Goal: Task Accomplishment & Management: Use online tool/utility

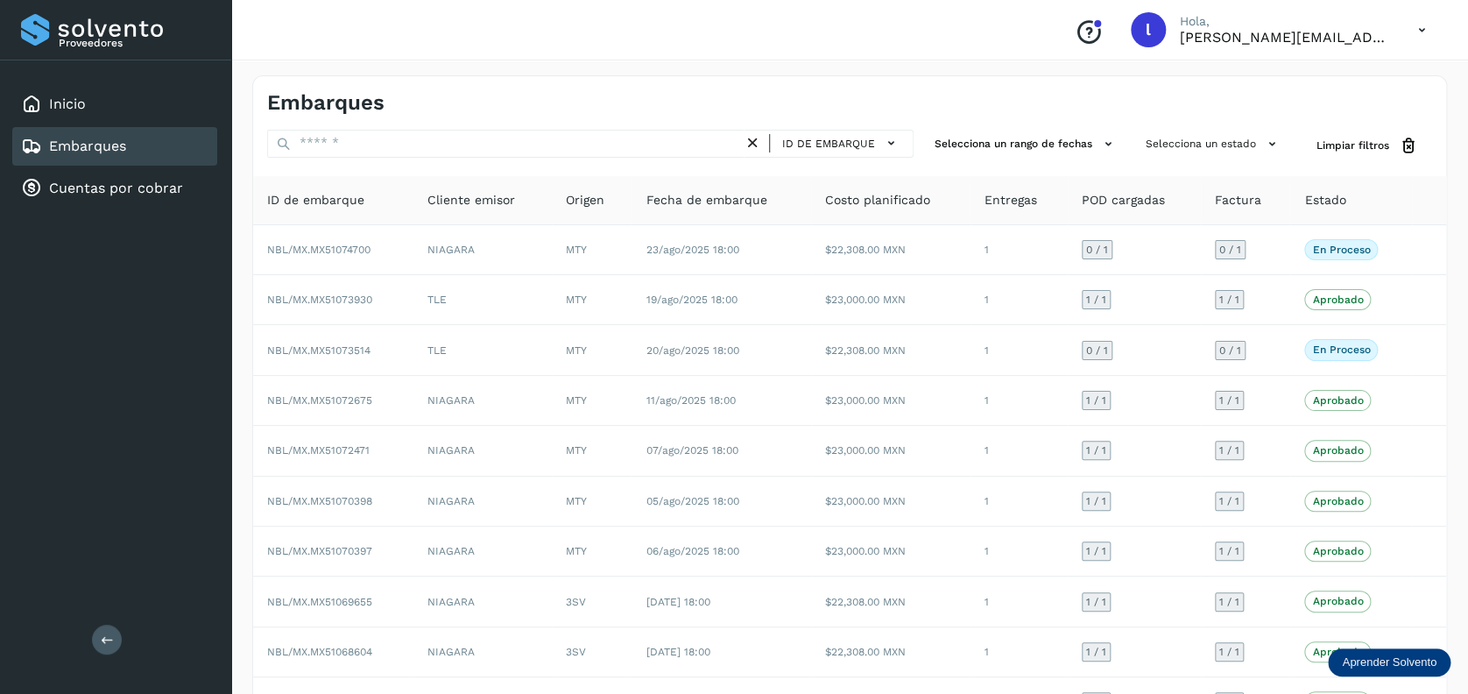
click at [118, 148] on link "Embarques" at bounding box center [87, 146] width 77 height 17
click at [117, 144] on link "Embarques" at bounding box center [87, 146] width 77 height 17
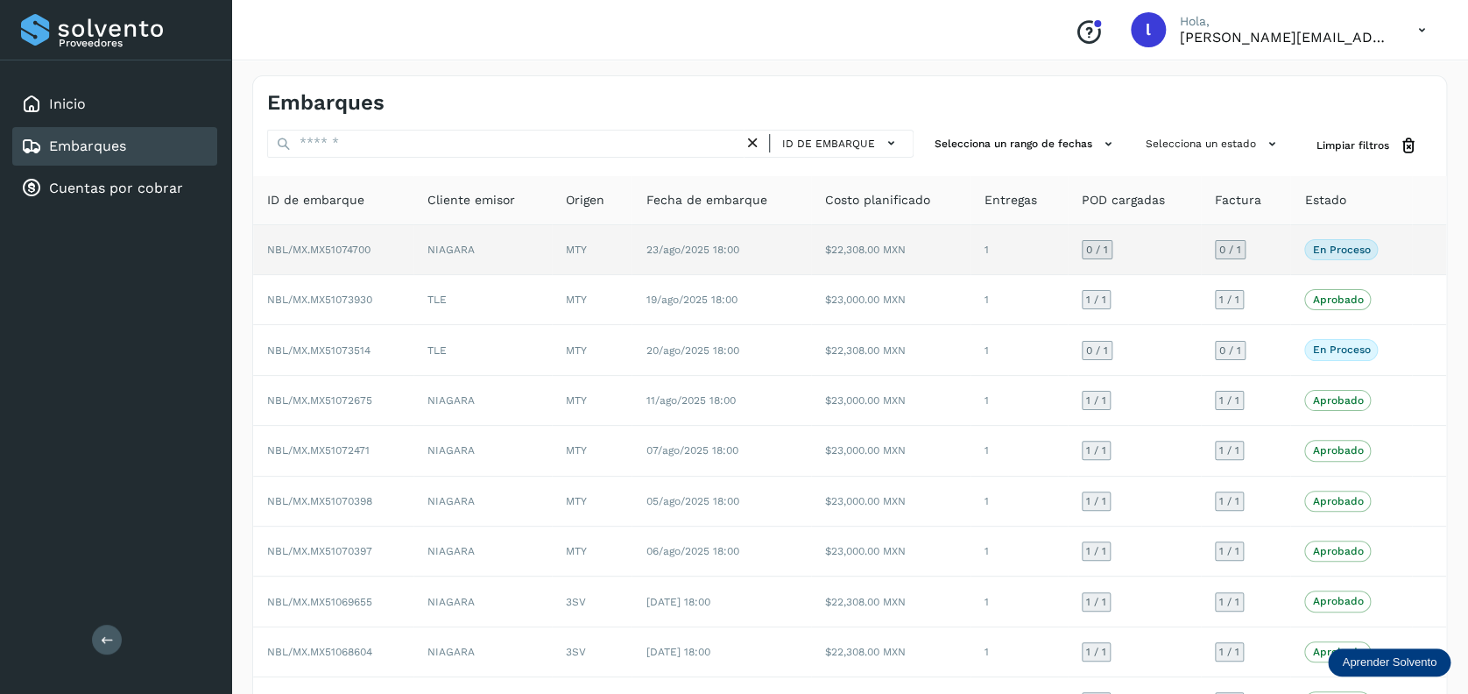
click at [548, 231] on td "NIAGARA" at bounding box center [483, 250] width 139 height 50
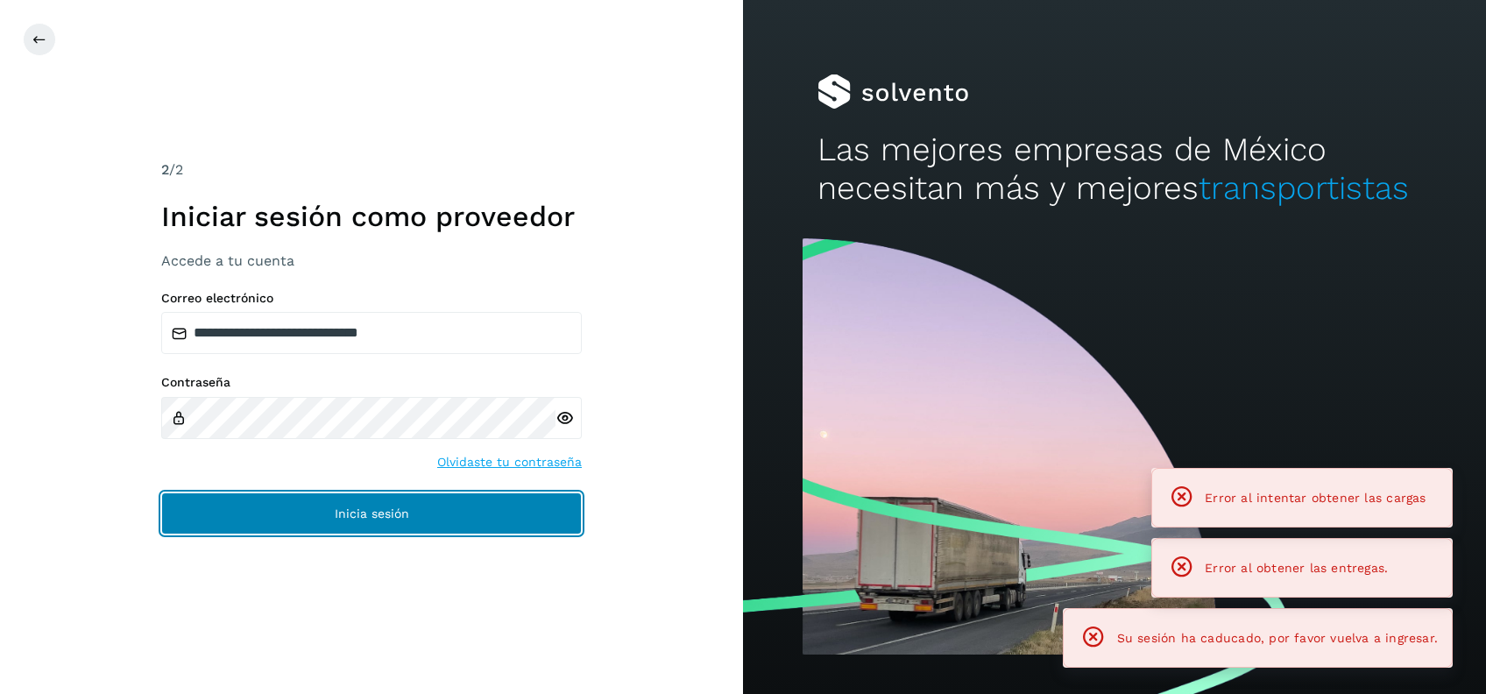
click at [282, 512] on button "Inicia sesión" at bounding box center [371, 513] width 421 height 42
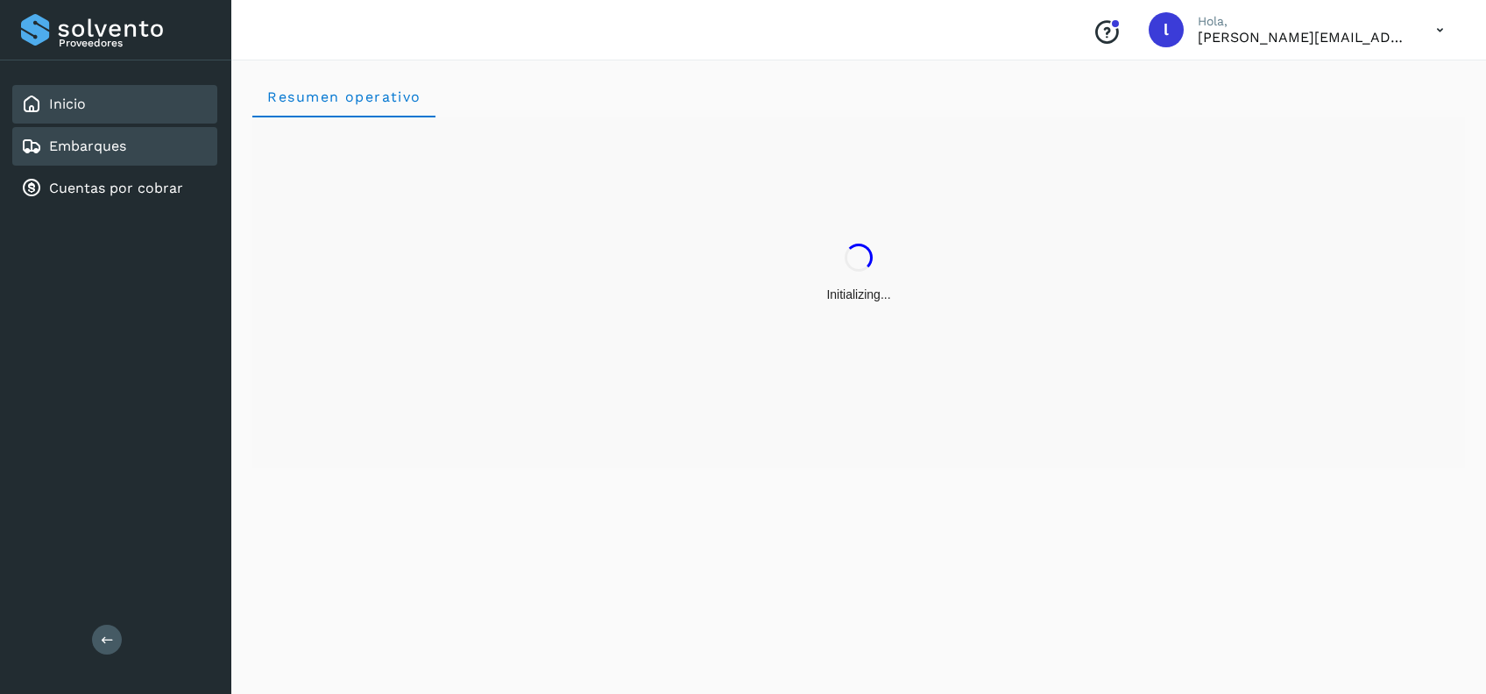
click at [93, 150] on link "Embarques" at bounding box center [87, 146] width 77 height 17
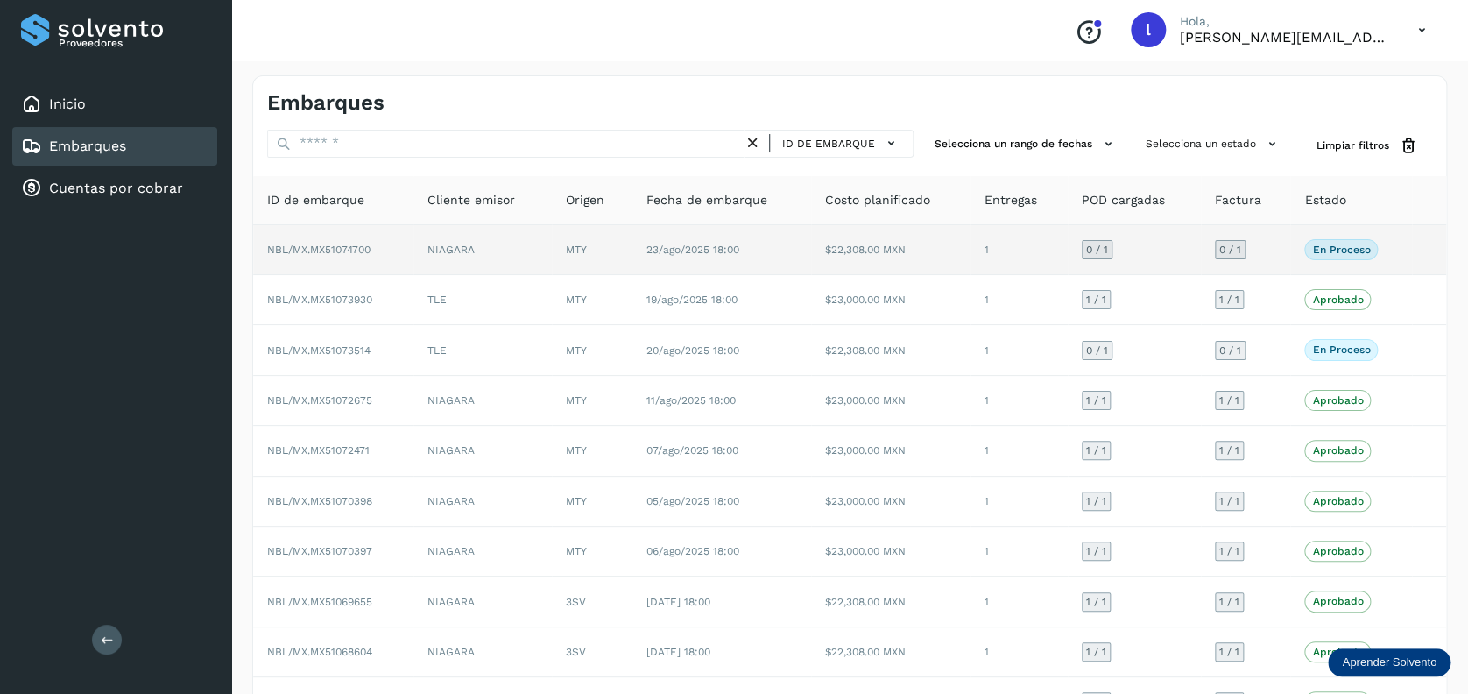
click at [506, 250] on td "NIAGARA" at bounding box center [483, 250] width 139 height 50
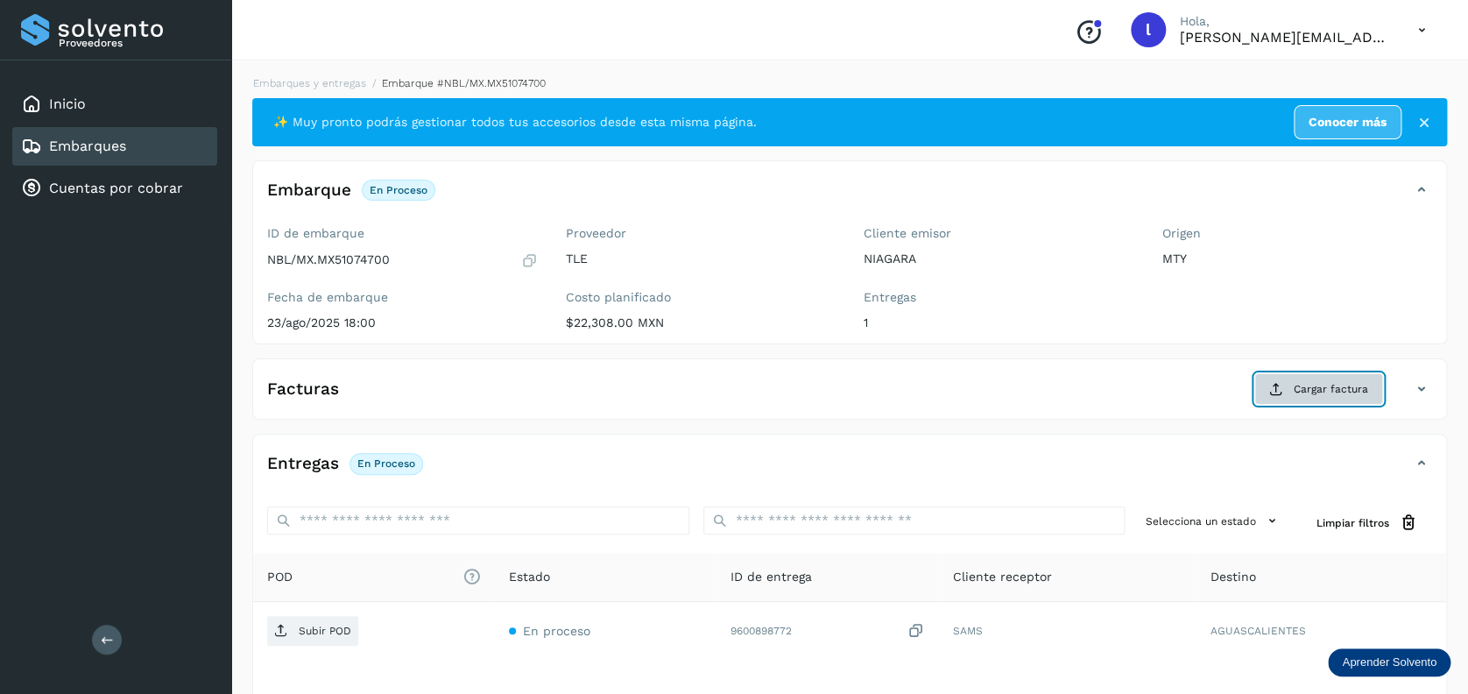
click at [1305, 391] on span "Cargar factura" at bounding box center [1331, 389] width 74 height 16
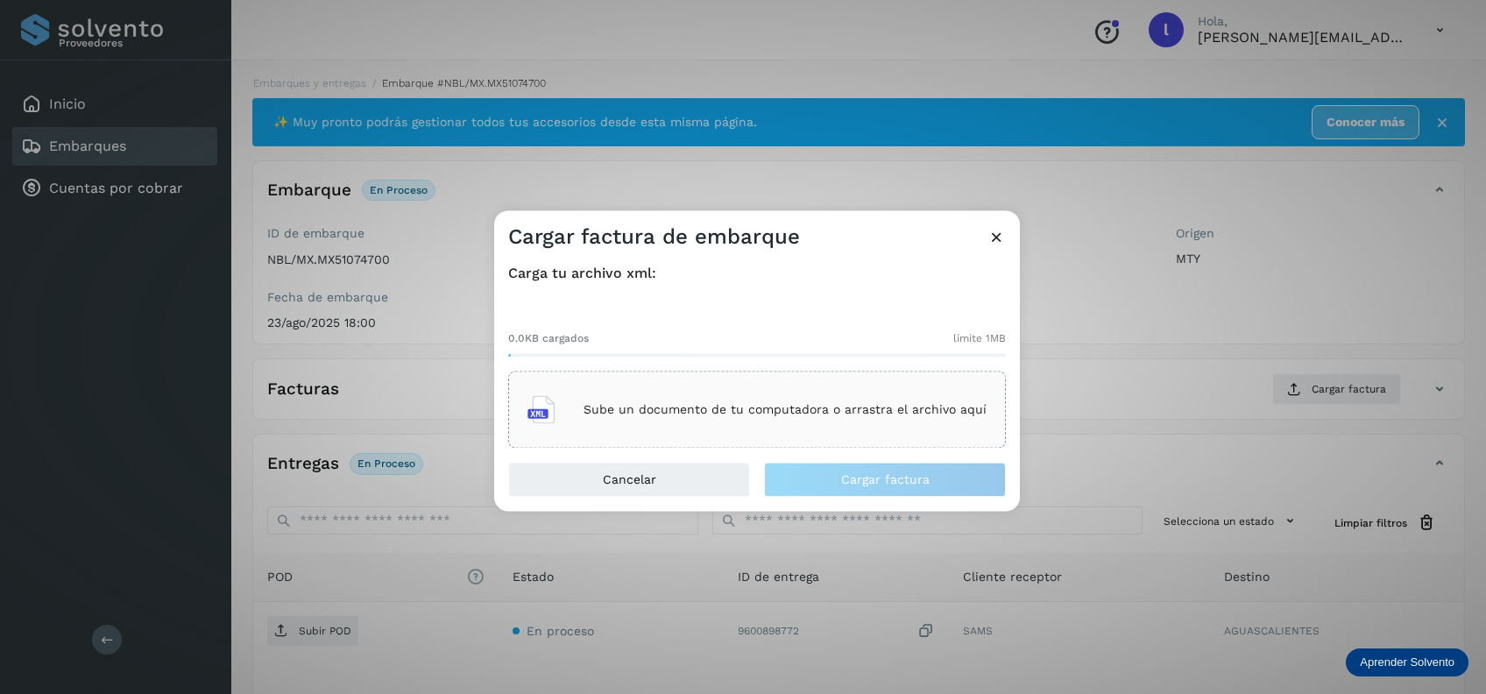
click at [659, 407] on p "Sube un documento de tu computadora o arrastra el archivo aquí" at bounding box center [785, 409] width 403 height 15
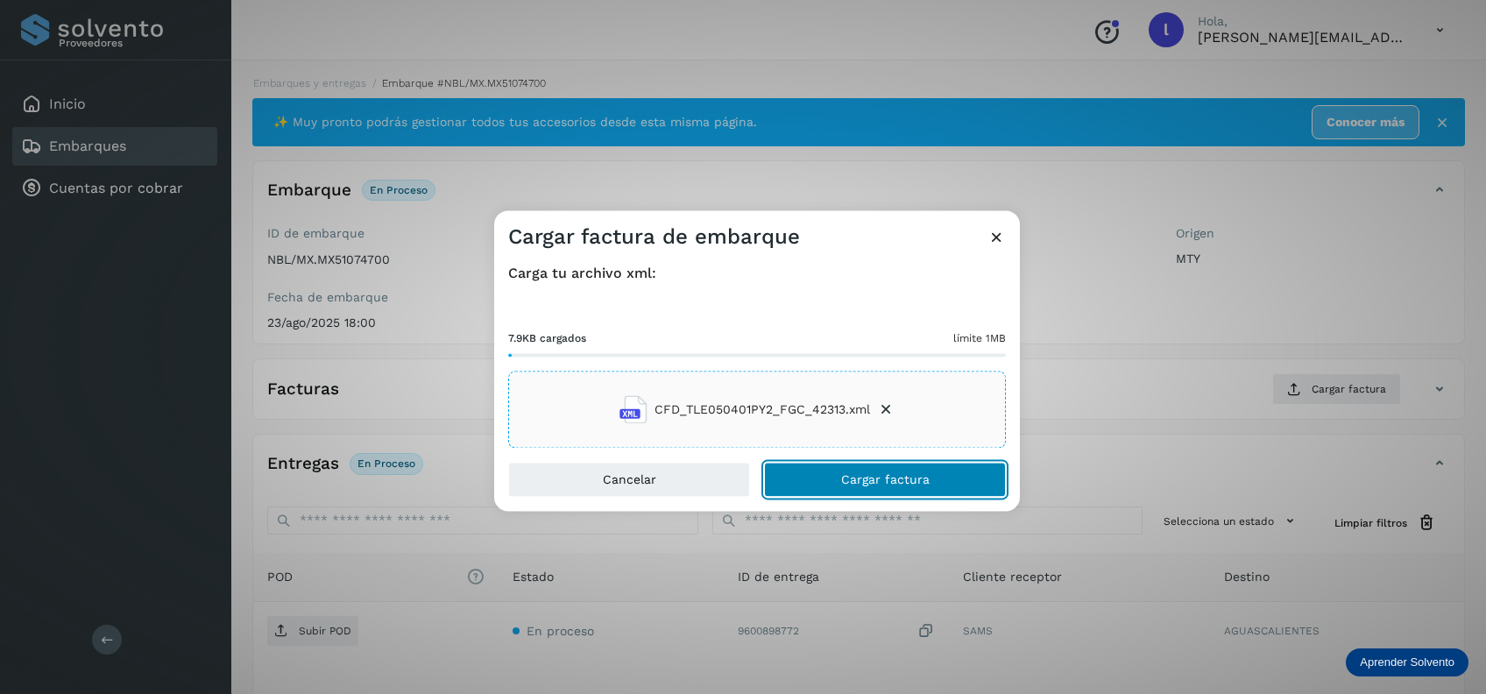
click at [824, 477] on button "Cargar factura" at bounding box center [885, 480] width 242 height 35
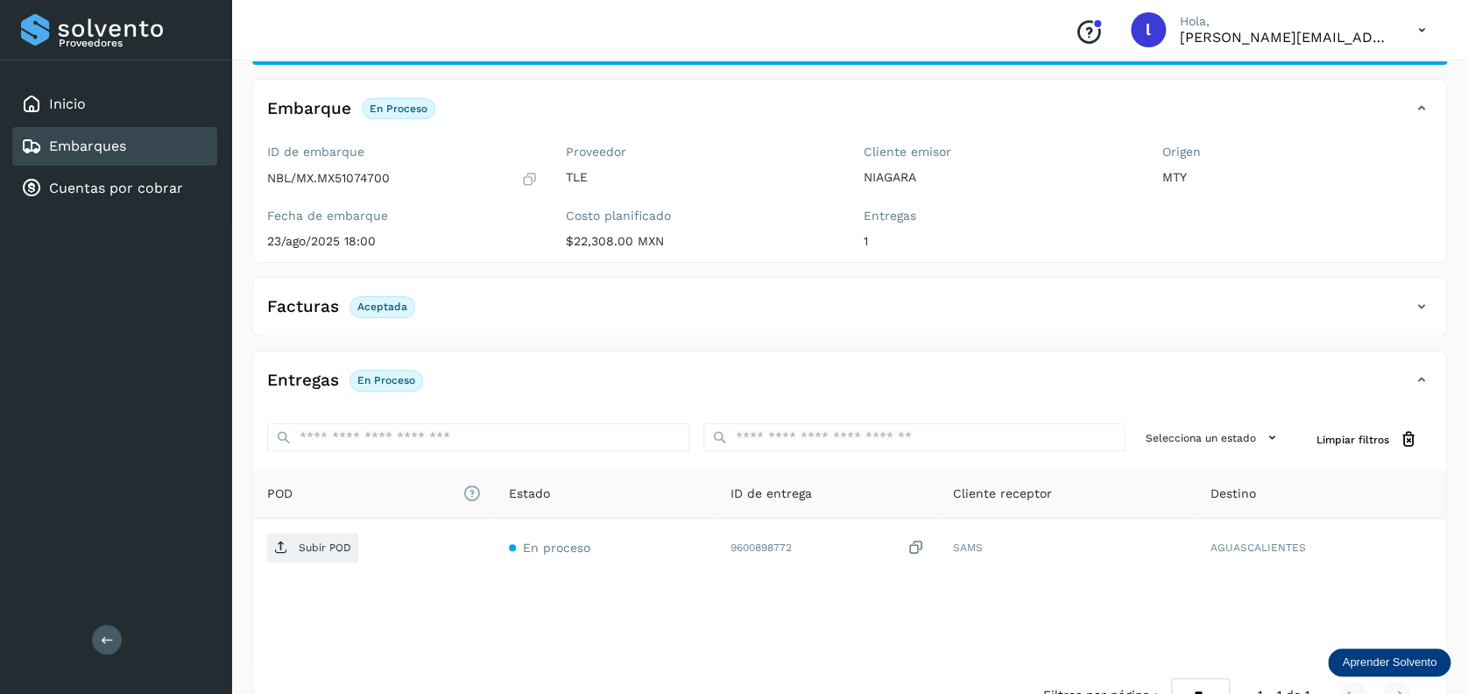
scroll to position [117, 0]
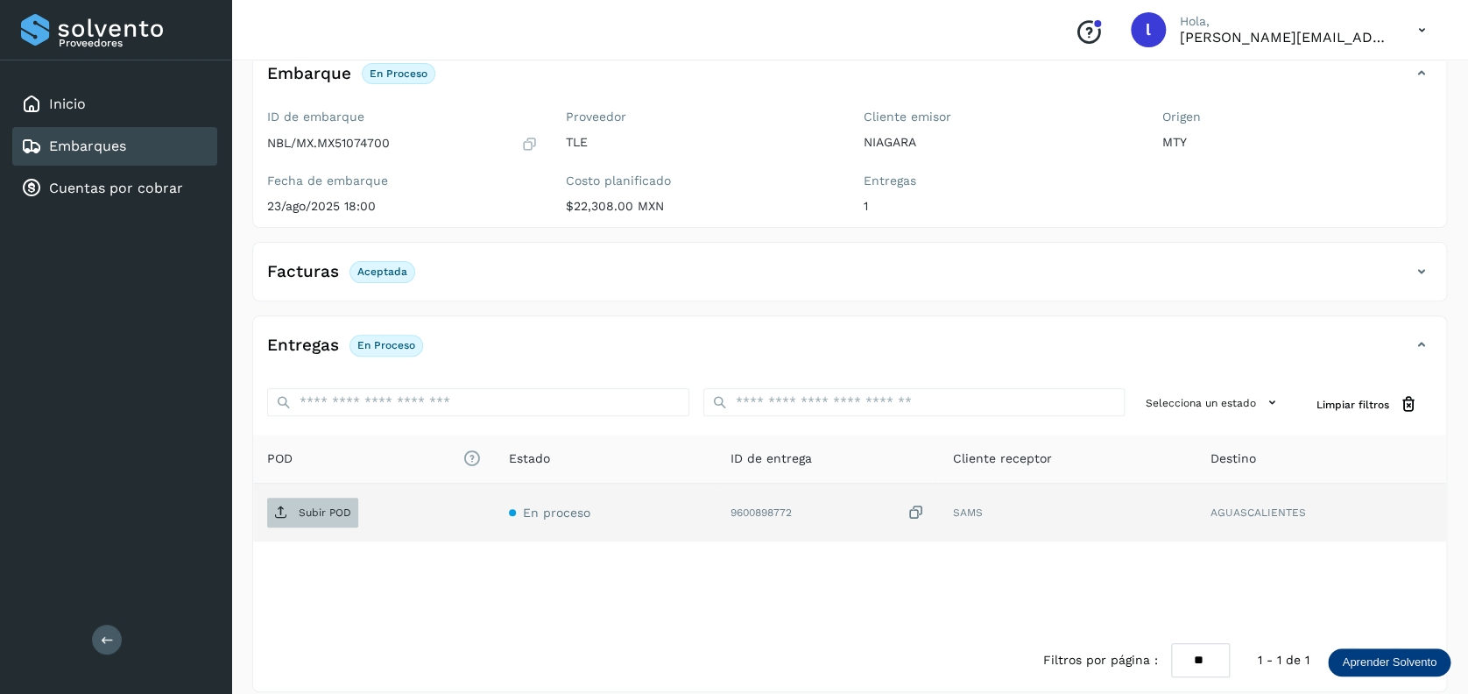
click at [325, 512] on p "Subir POD" at bounding box center [325, 512] width 53 height 12
click at [152, 147] on div "Embarques" at bounding box center [114, 146] width 205 height 39
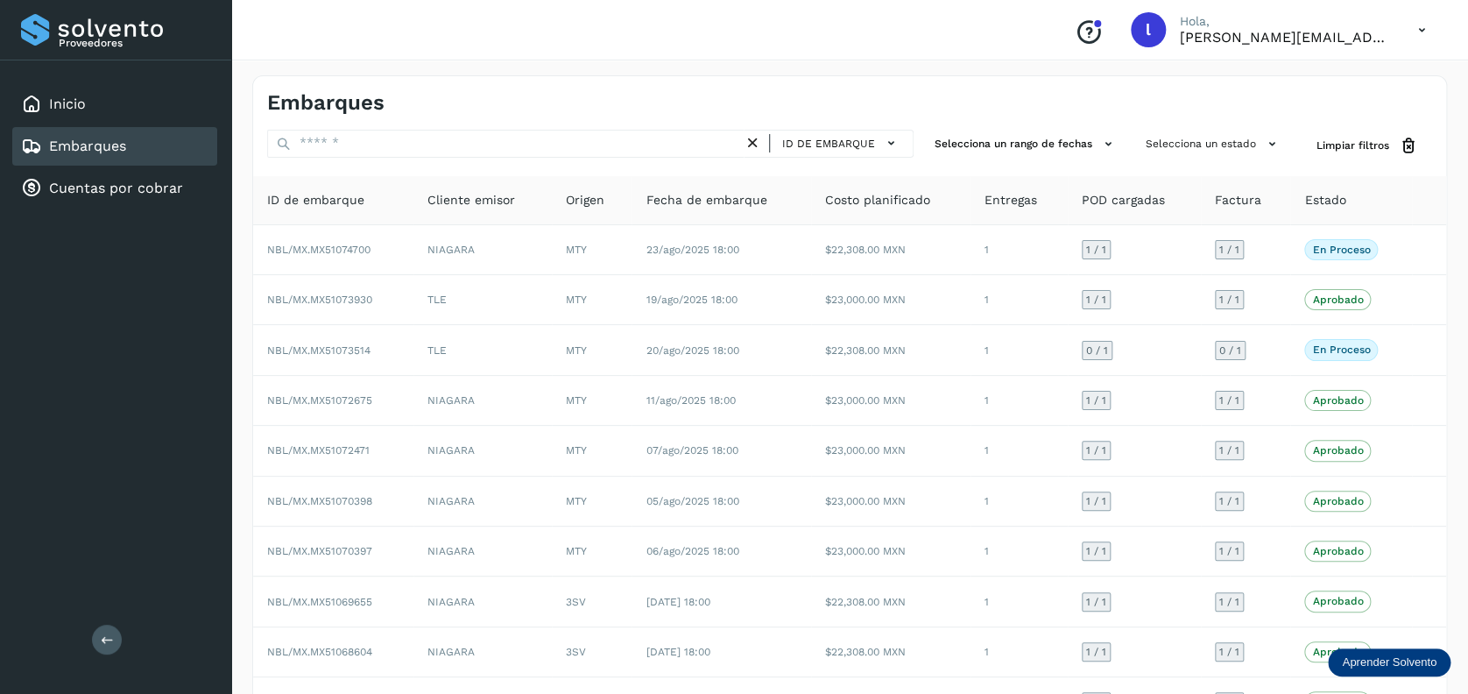
click at [97, 154] on div "Embarques" at bounding box center [73, 146] width 105 height 21
